Goal: Entertainment & Leisure: Consume media (video, audio)

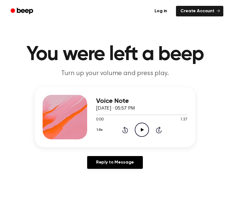
click at [138, 128] on icon "Play Audio" at bounding box center [142, 130] width 14 height 14
click at [143, 129] on icon at bounding box center [142, 130] width 3 height 4
click at [140, 128] on icon "Play Audio" at bounding box center [142, 130] width 14 height 14
click at [138, 129] on icon "Play Audio" at bounding box center [142, 130] width 14 height 14
click at [139, 129] on icon "Play Audio" at bounding box center [142, 130] width 14 height 14
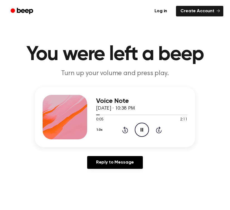
click at [142, 128] on icon "Pause Audio" at bounding box center [142, 130] width 14 height 14
